Goal: Information Seeking & Learning: Understand process/instructions

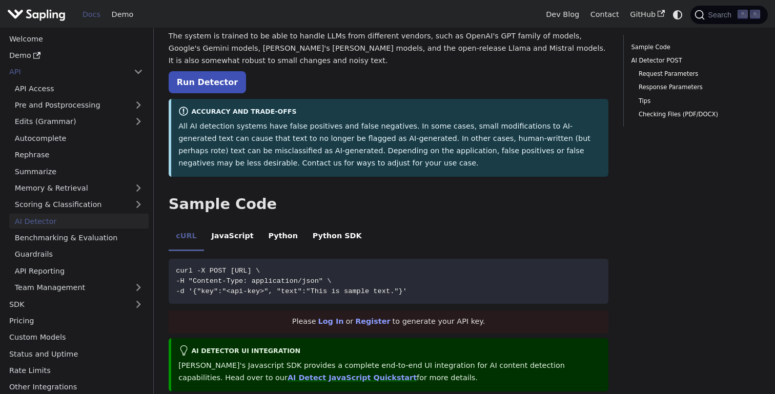
scroll to position [119, 0]
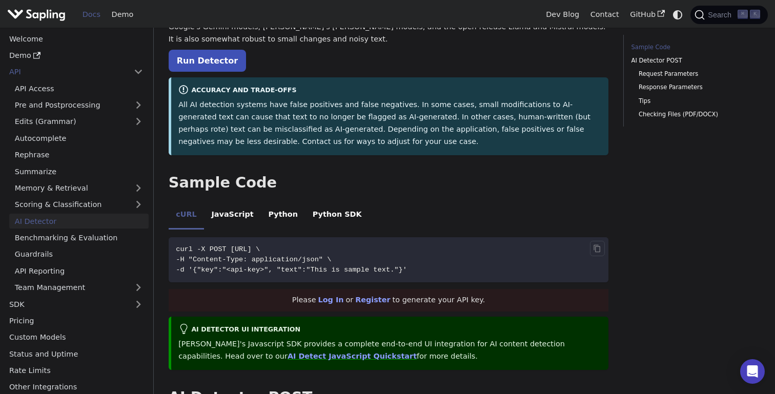
click at [218, 250] on span "curl -X POST [URL] \" at bounding box center [218, 250] width 84 height 8
click at [260, 250] on span "curl -X POST [URL] \" at bounding box center [218, 250] width 84 height 8
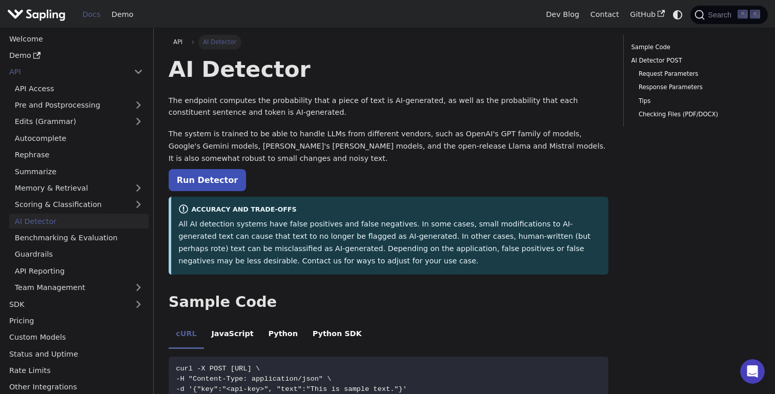
scroll to position [0, 0]
